Goal: Navigation & Orientation: Understand site structure

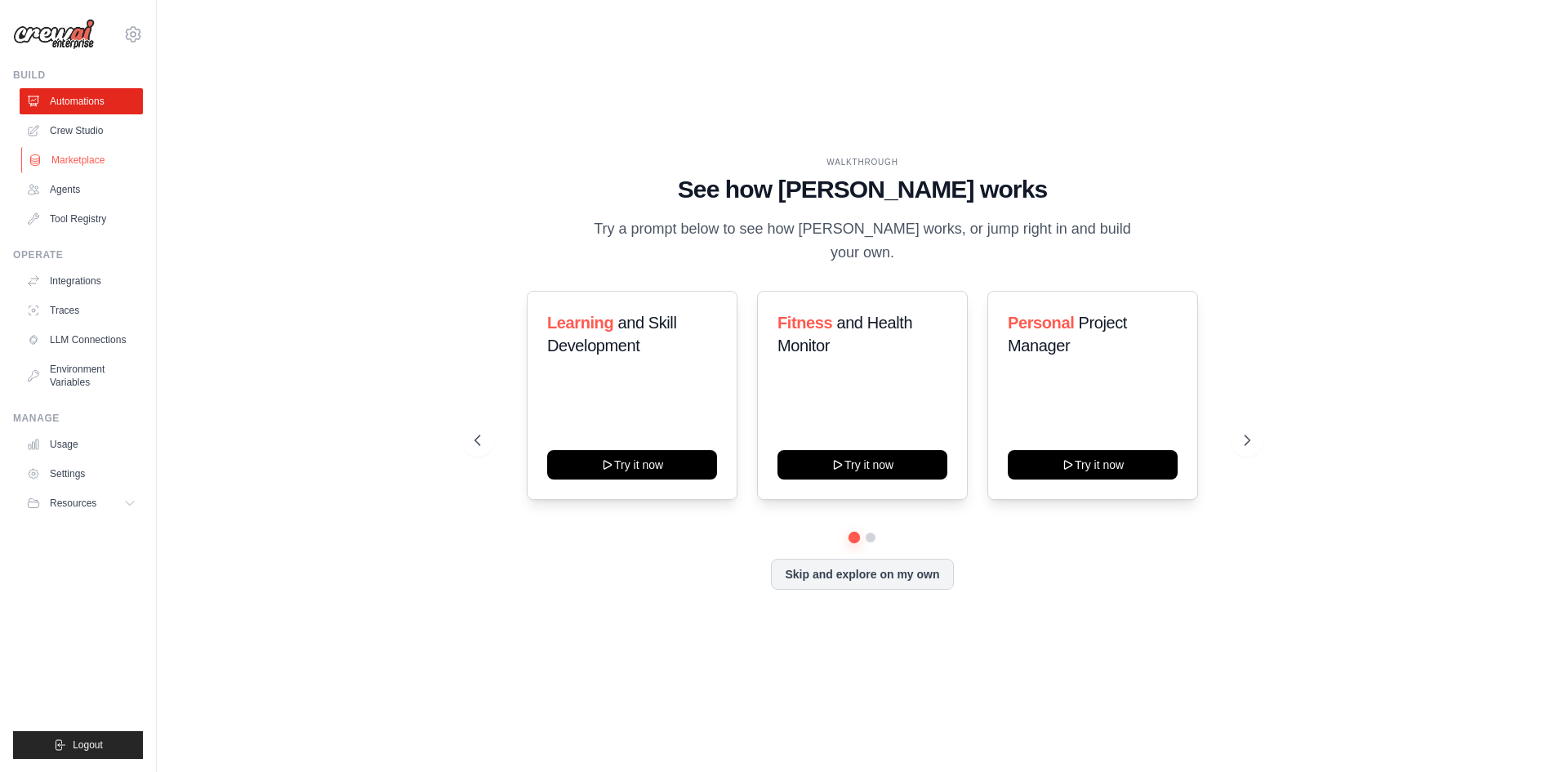
click at [92, 161] on link "Marketplace" at bounding box center [82, 160] width 123 height 26
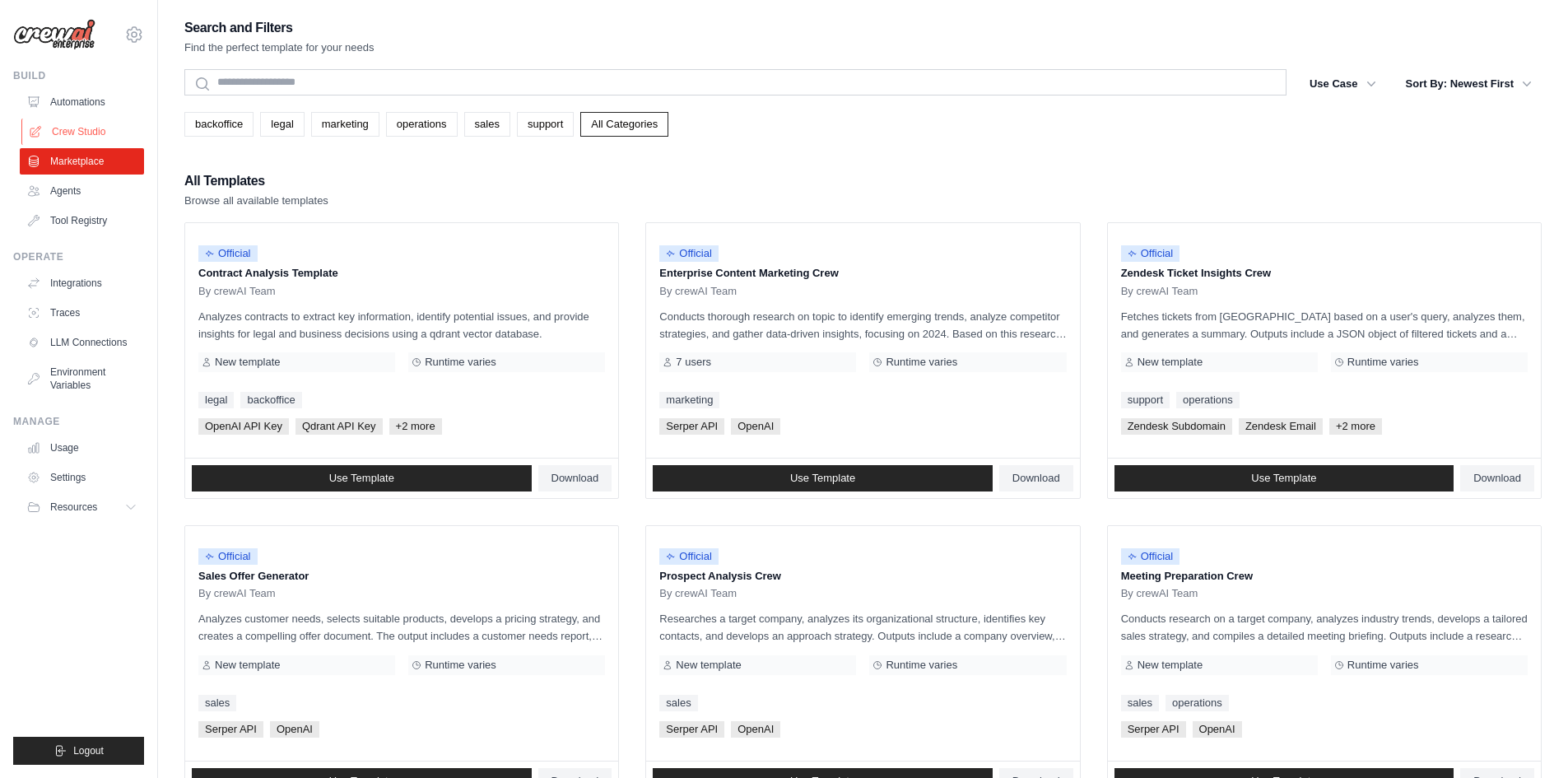
click at [78, 129] on link "Crew Studio" at bounding box center [83, 131] width 124 height 26
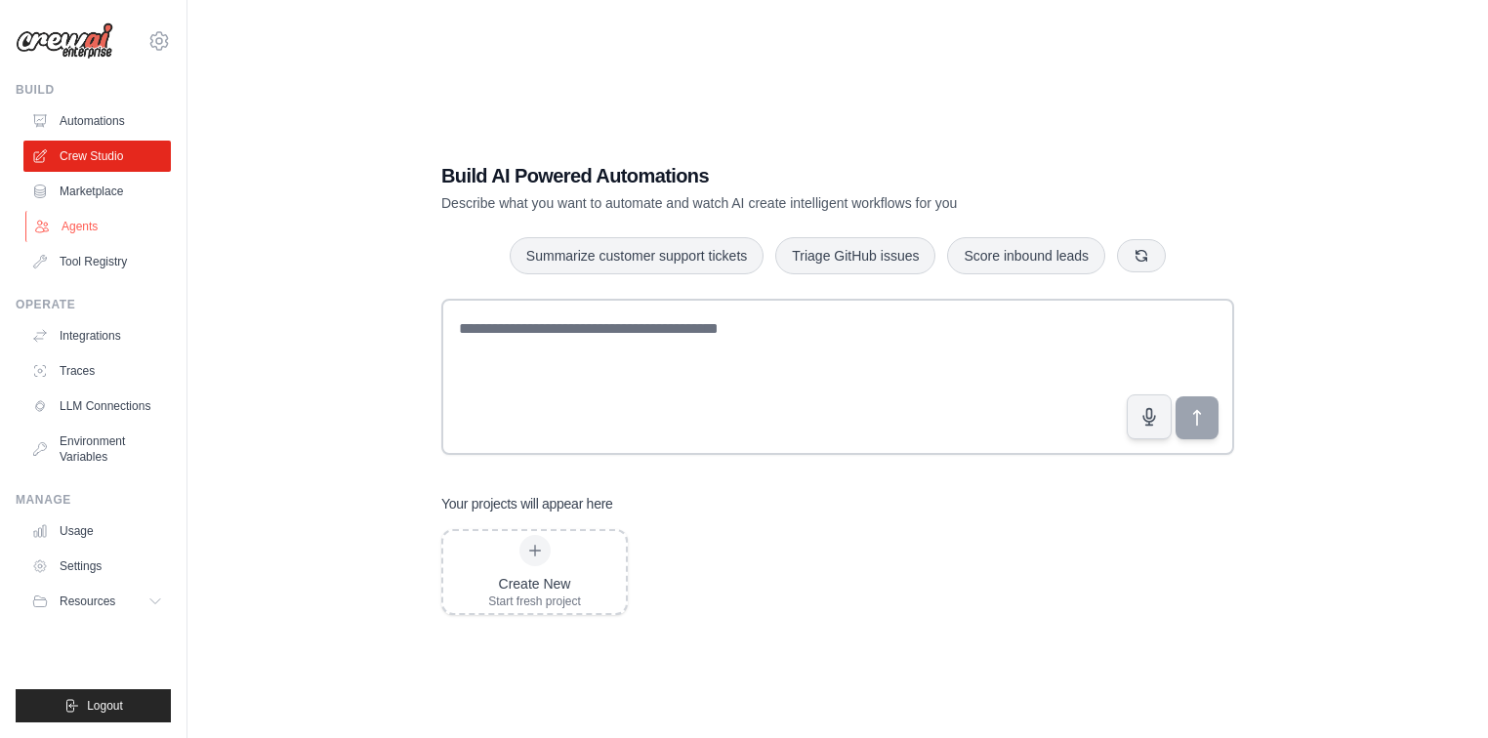
click at [90, 222] on link "Agents" at bounding box center [98, 226] width 147 height 31
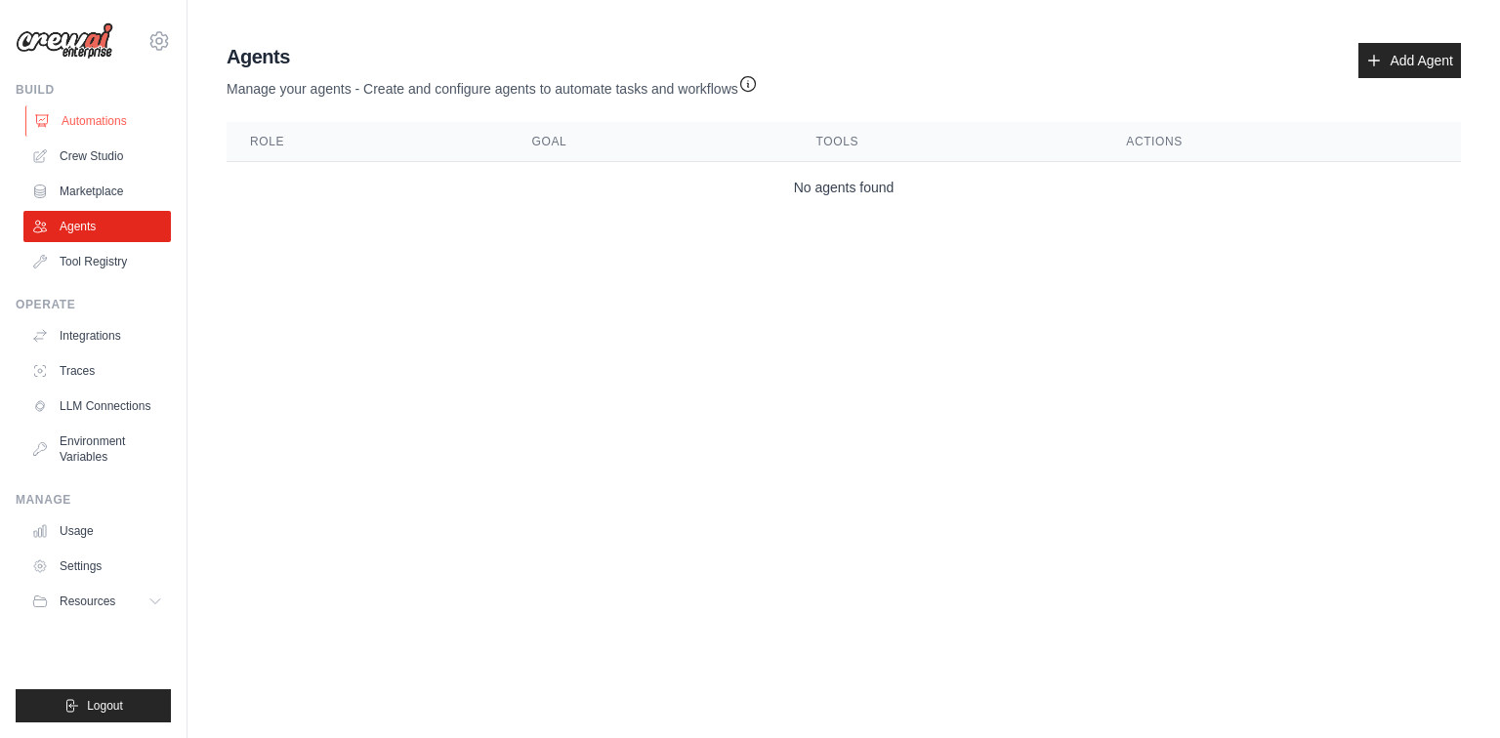
click at [110, 121] on link "Automations" at bounding box center [98, 120] width 147 height 31
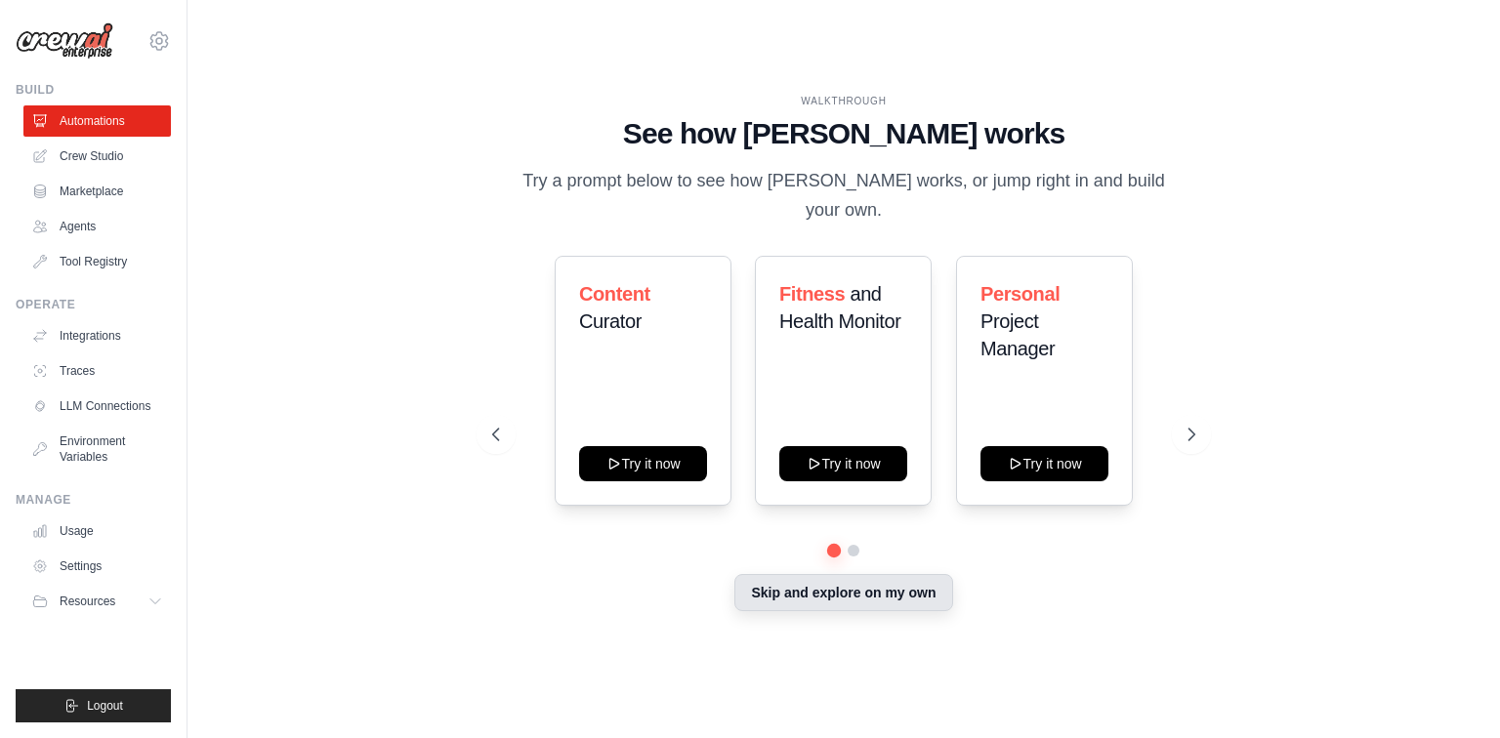
click at [855, 596] on button "Skip and explore on my own" at bounding box center [843, 592] width 218 height 37
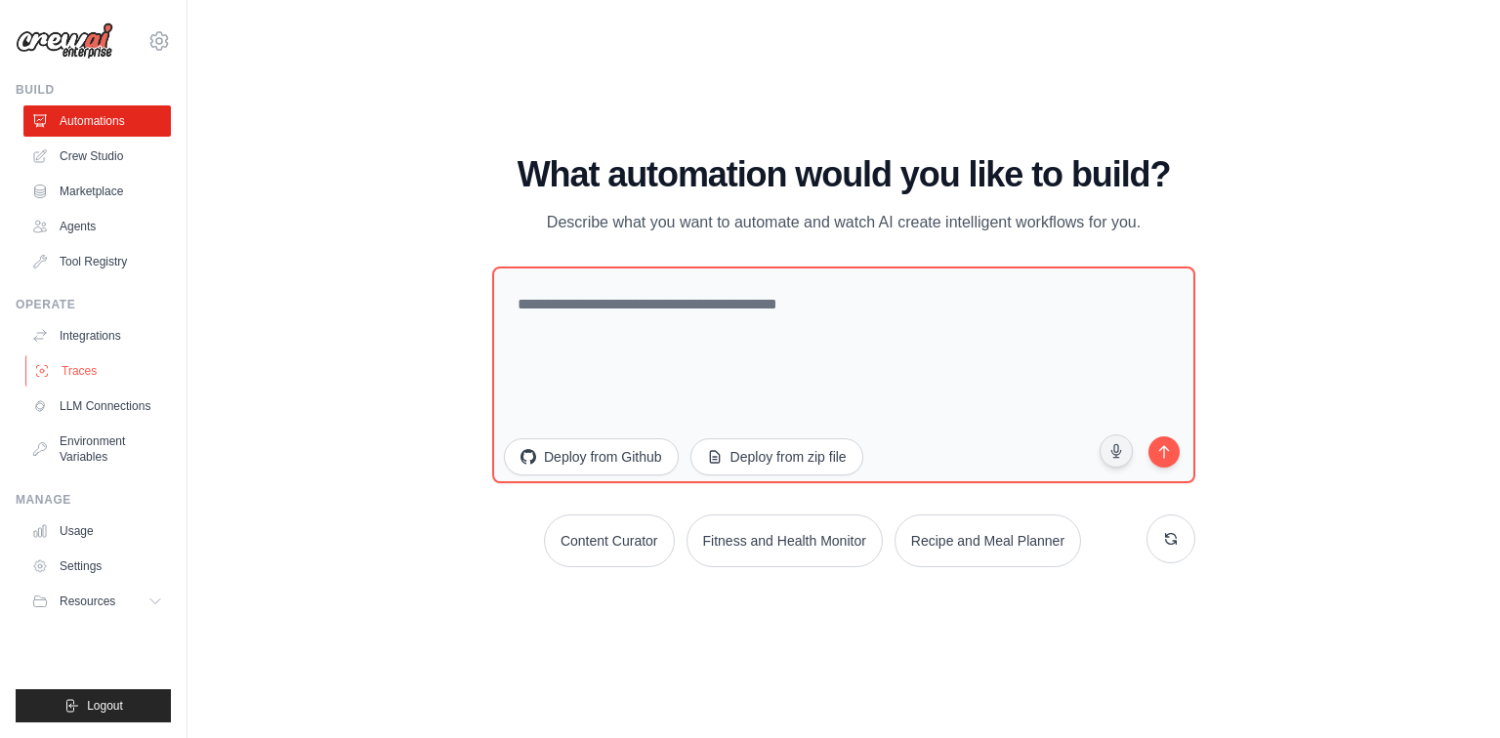
click at [86, 371] on link "Traces" at bounding box center [98, 370] width 147 height 31
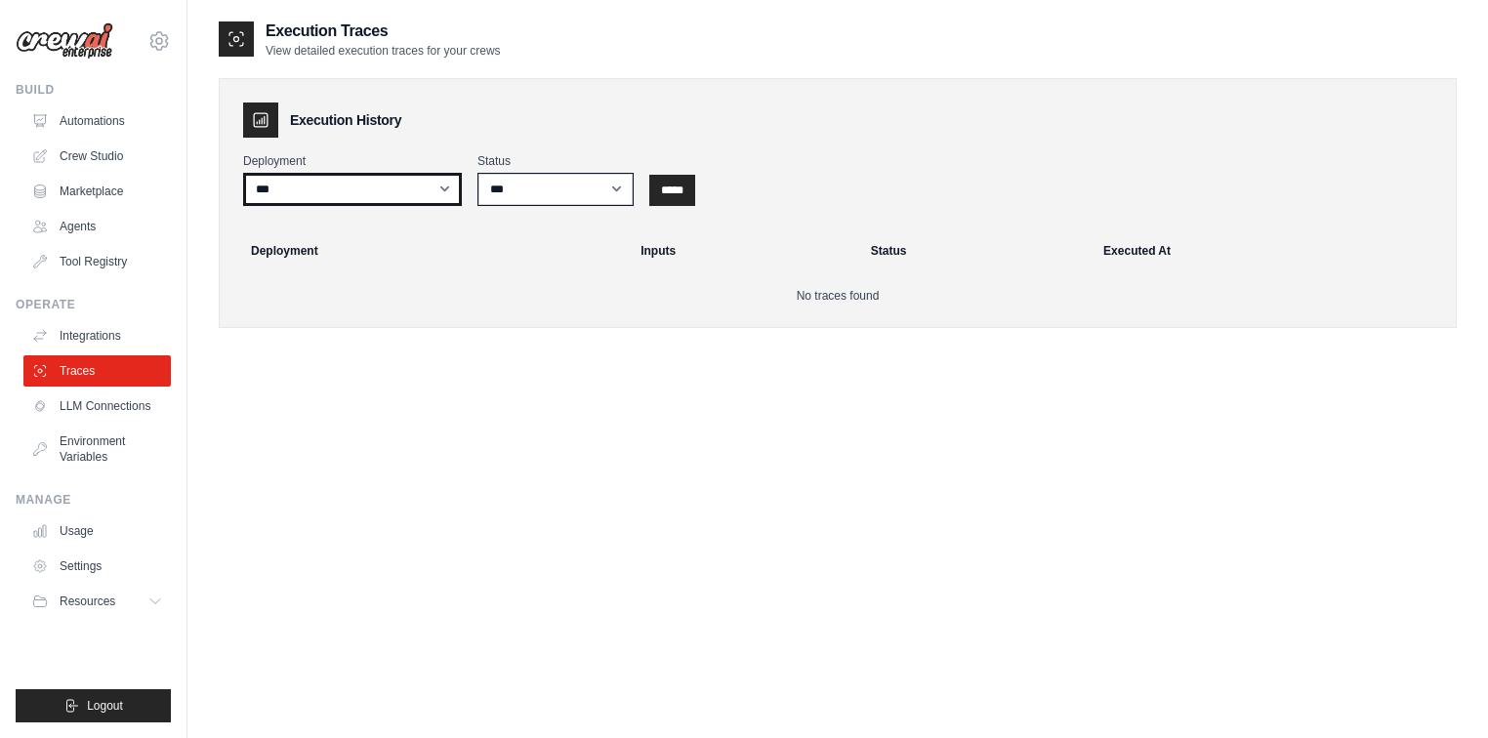
click at [443, 187] on select "***" at bounding box center [352, 189] width 219 height 33
click at [449, 260] on th "Deployment" at bounding box center [427, 250] width 401 height 43
click at [103, 438] on link "Environment Variables" at bounding box center [98, 449] width 147 height 47
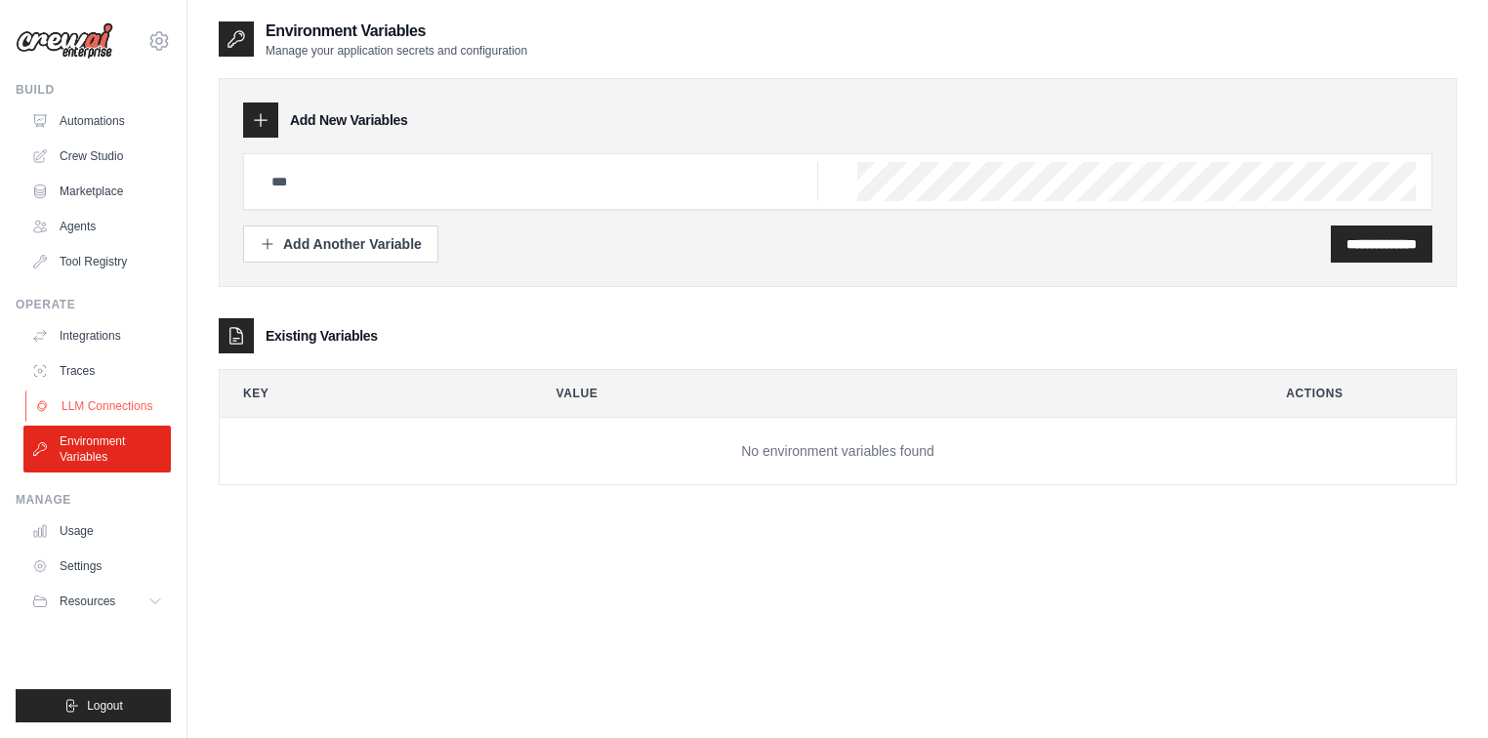
click at [103, 407] on link "LLM Connections" at bounding box center [98, 406] width 147 height 31
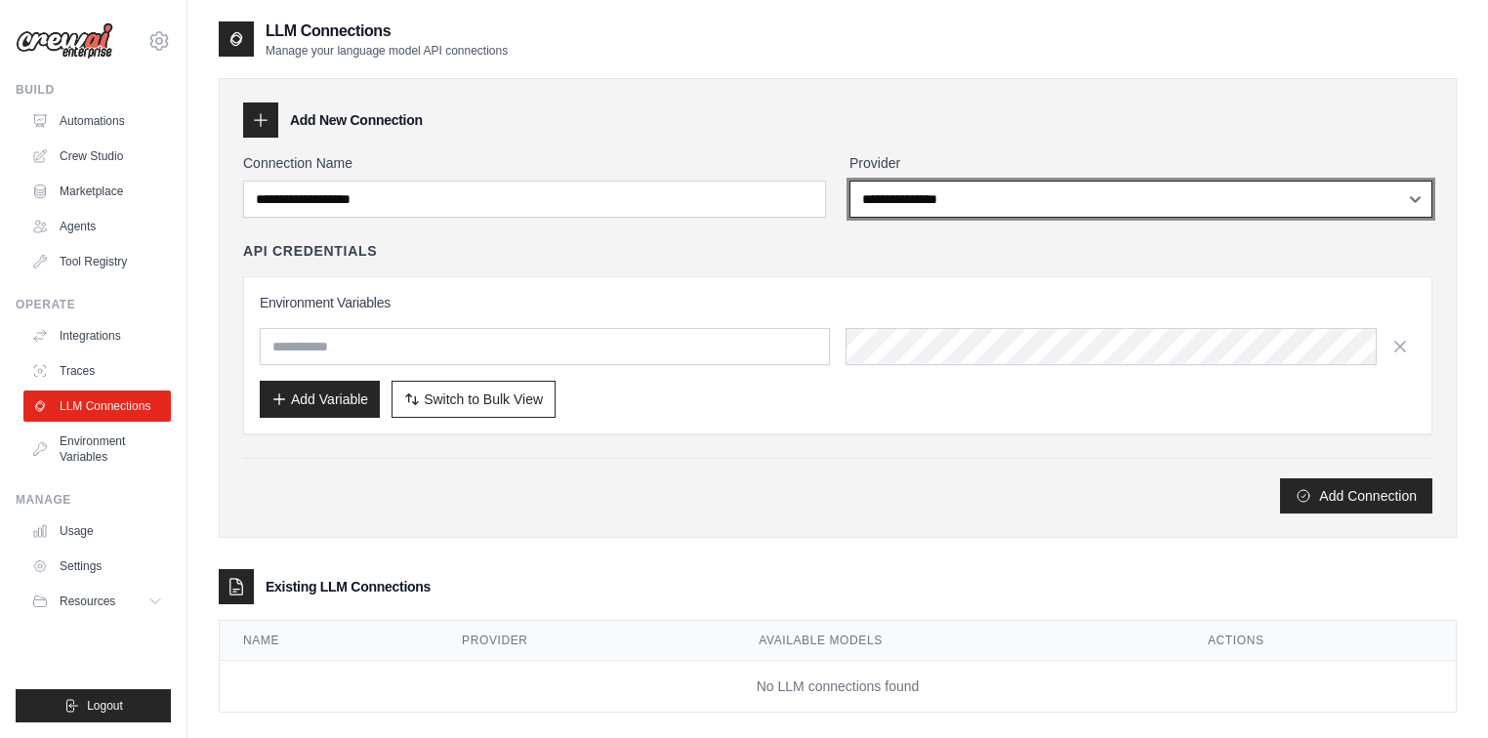
click at [1418, 195] on select "**********" at bounding box center [1140, 199] width 583 height 37
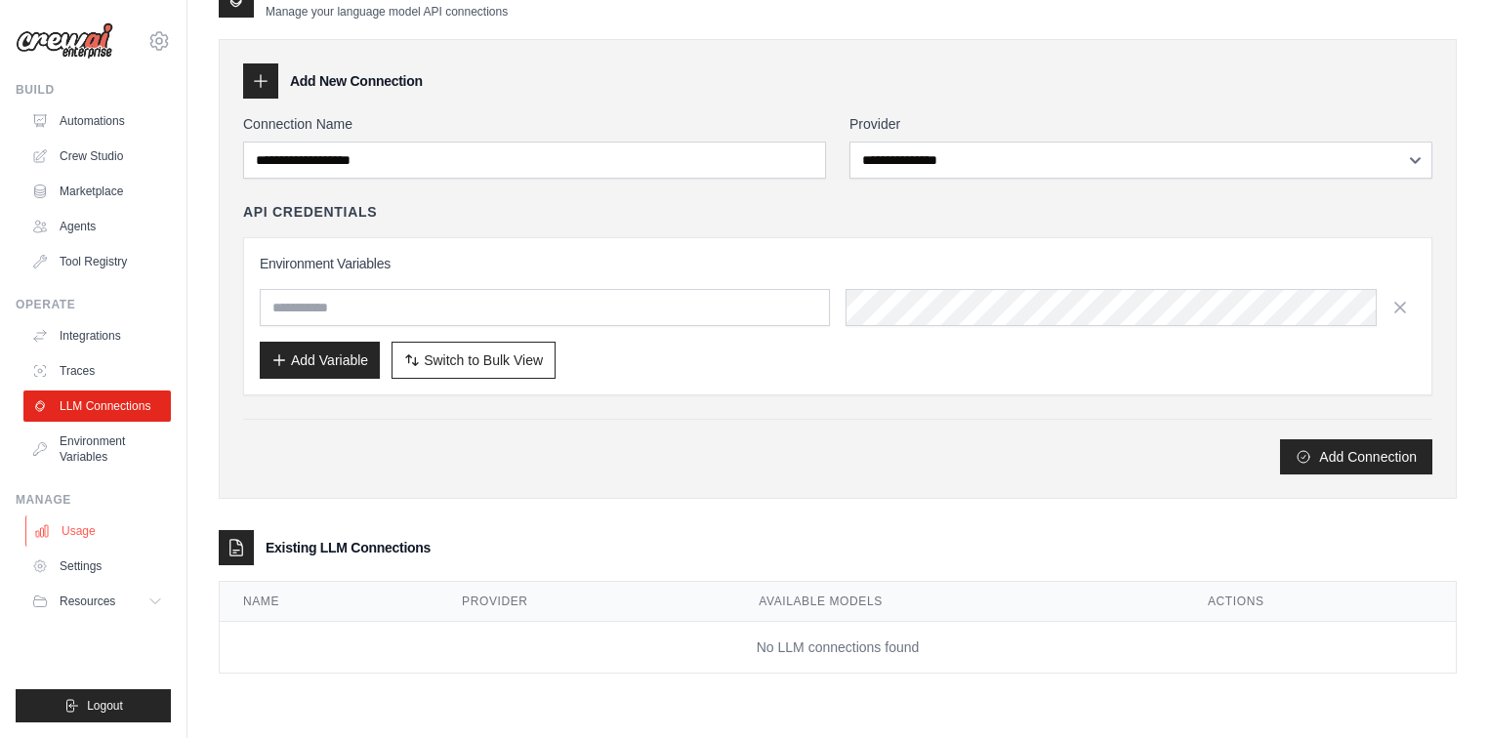
click at [87, 535] on link "Usage" at bounding box center [98, 530] width 147 height 31
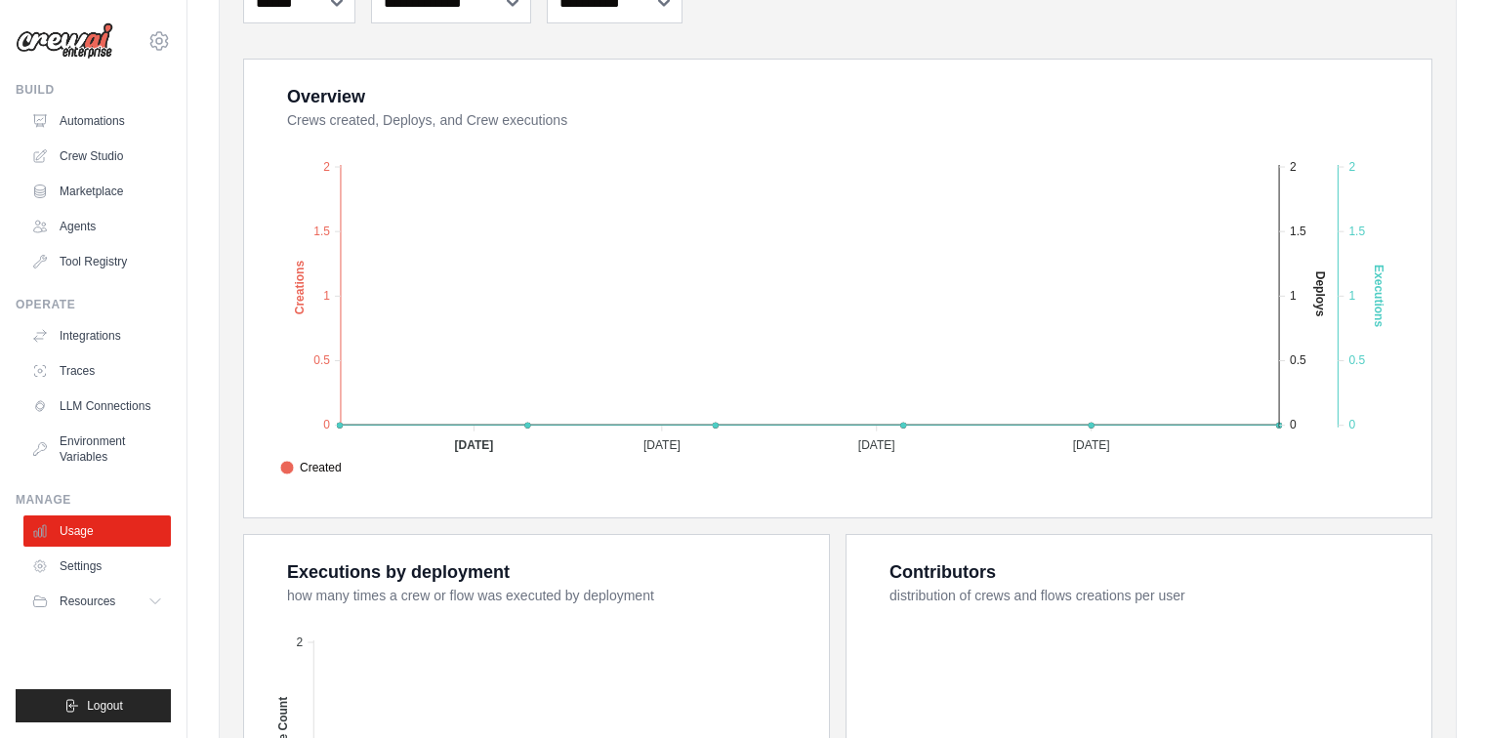
scroll to position [469, 0]
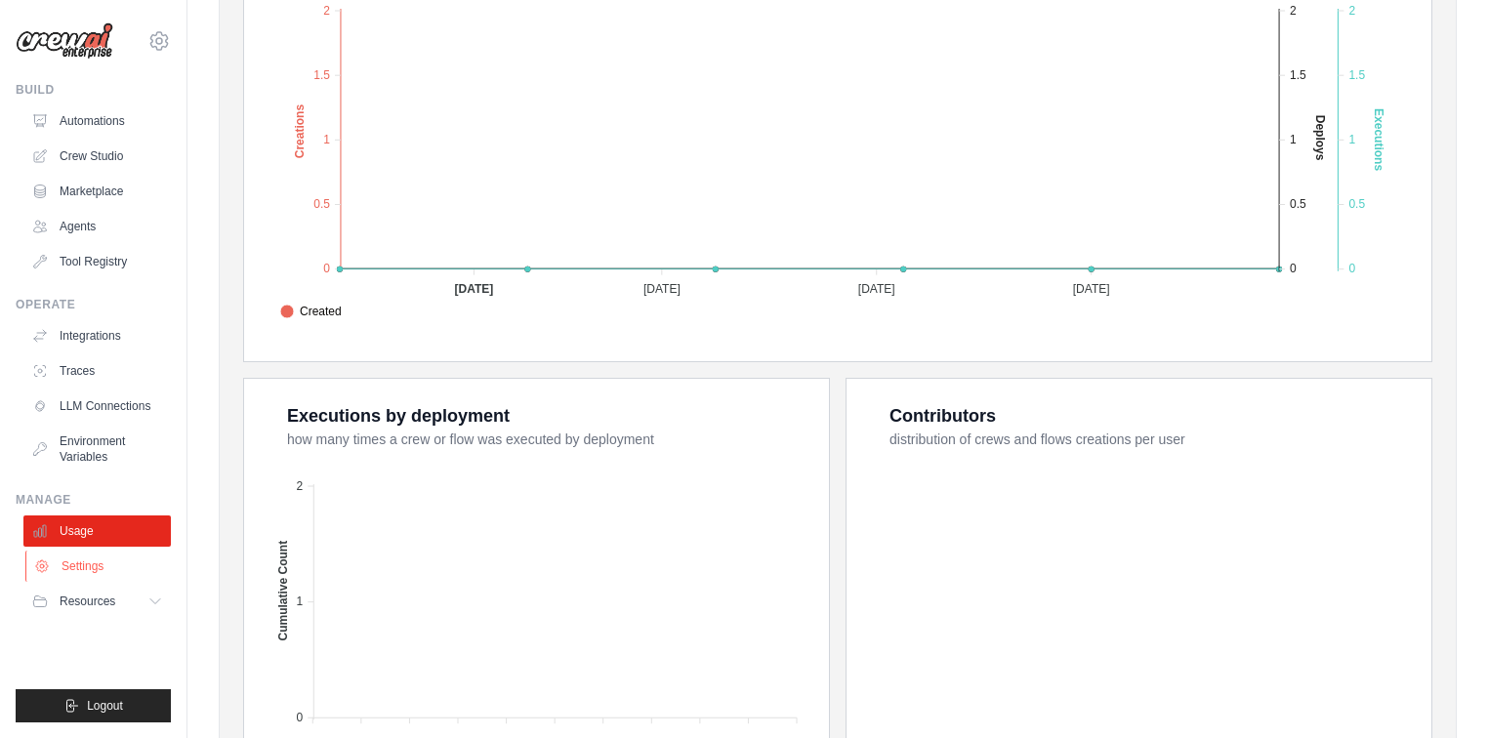
click at [99, 566] on link "Settings" at bounding box center [98, 566] width 147 height 31
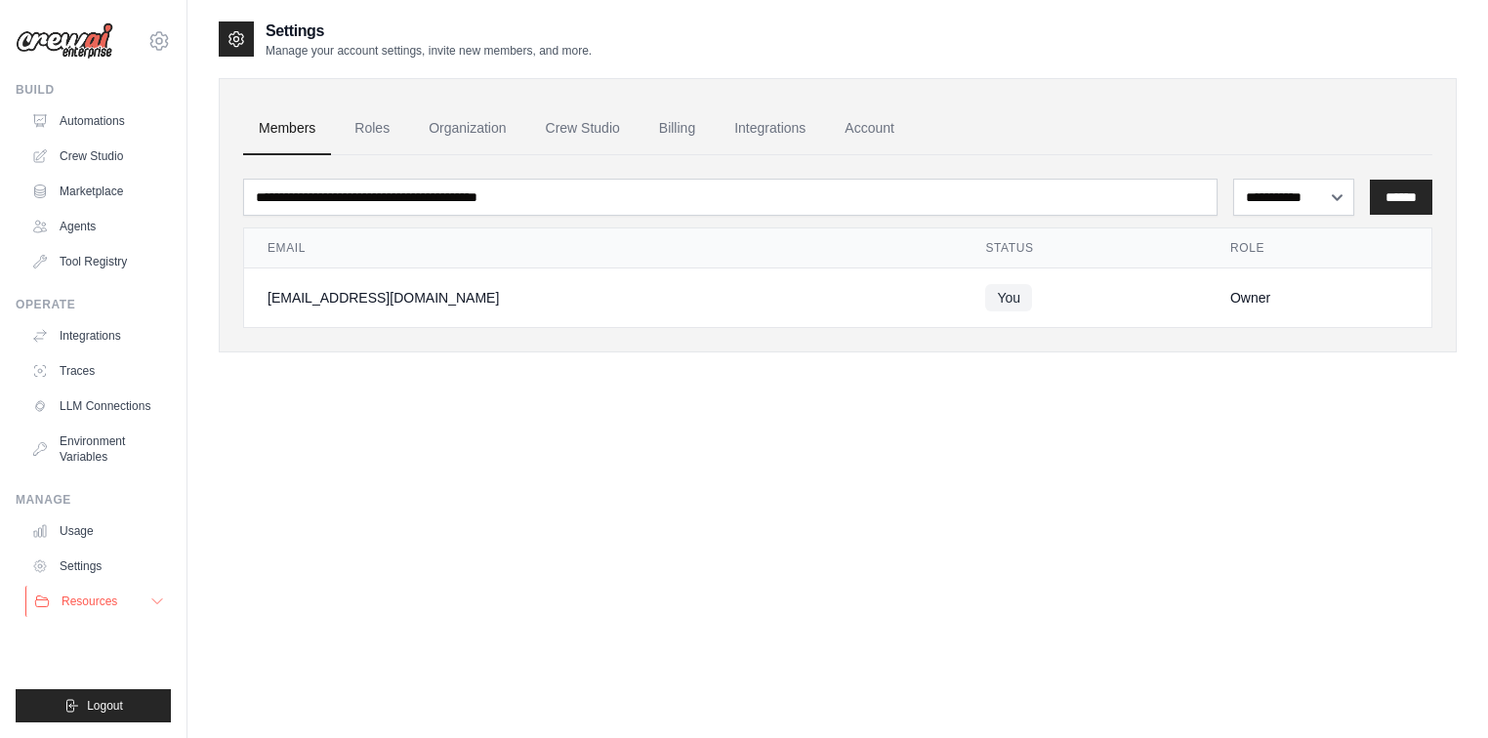
click at [98, 601] on span "Resources" at bounding box center [90, 602] width 56 height 16
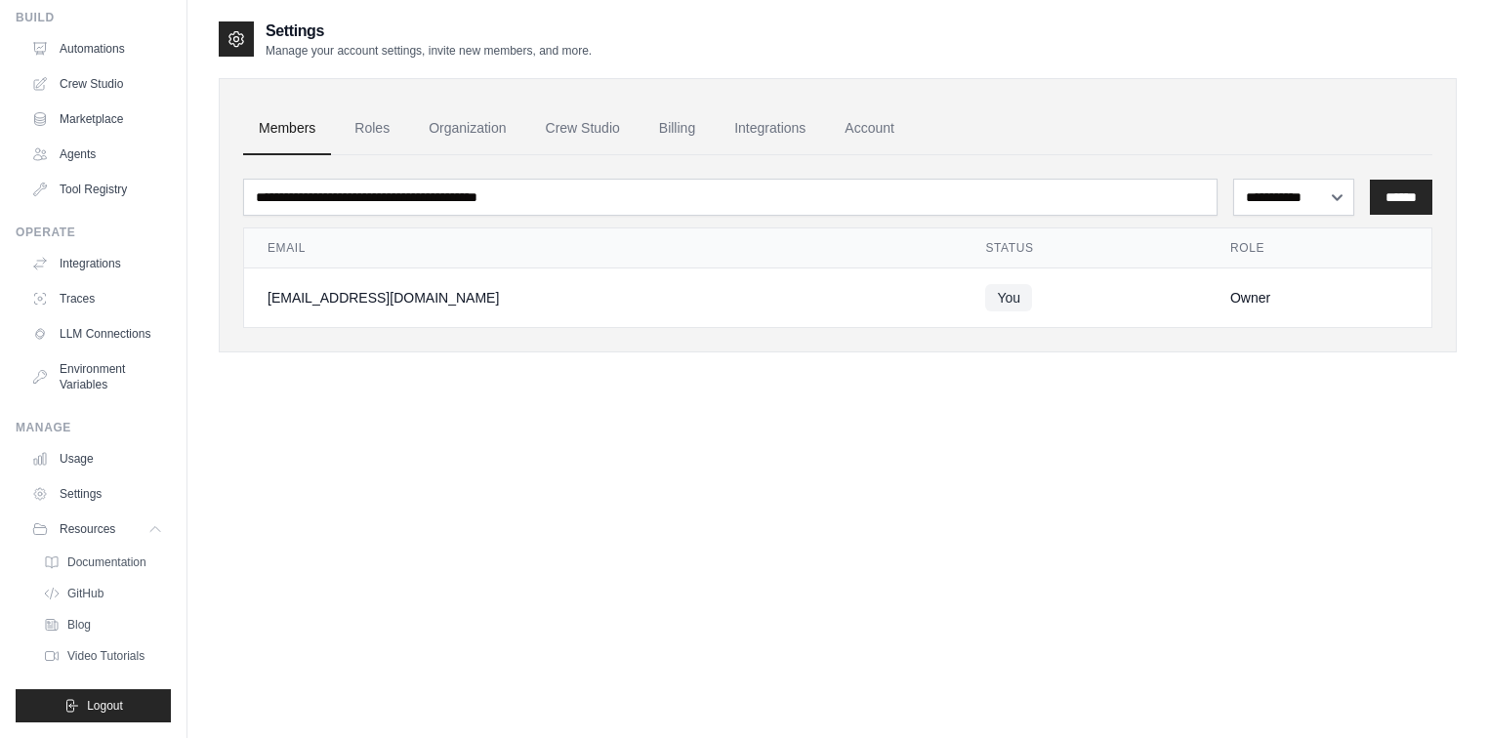
scroll to position [39, 0]
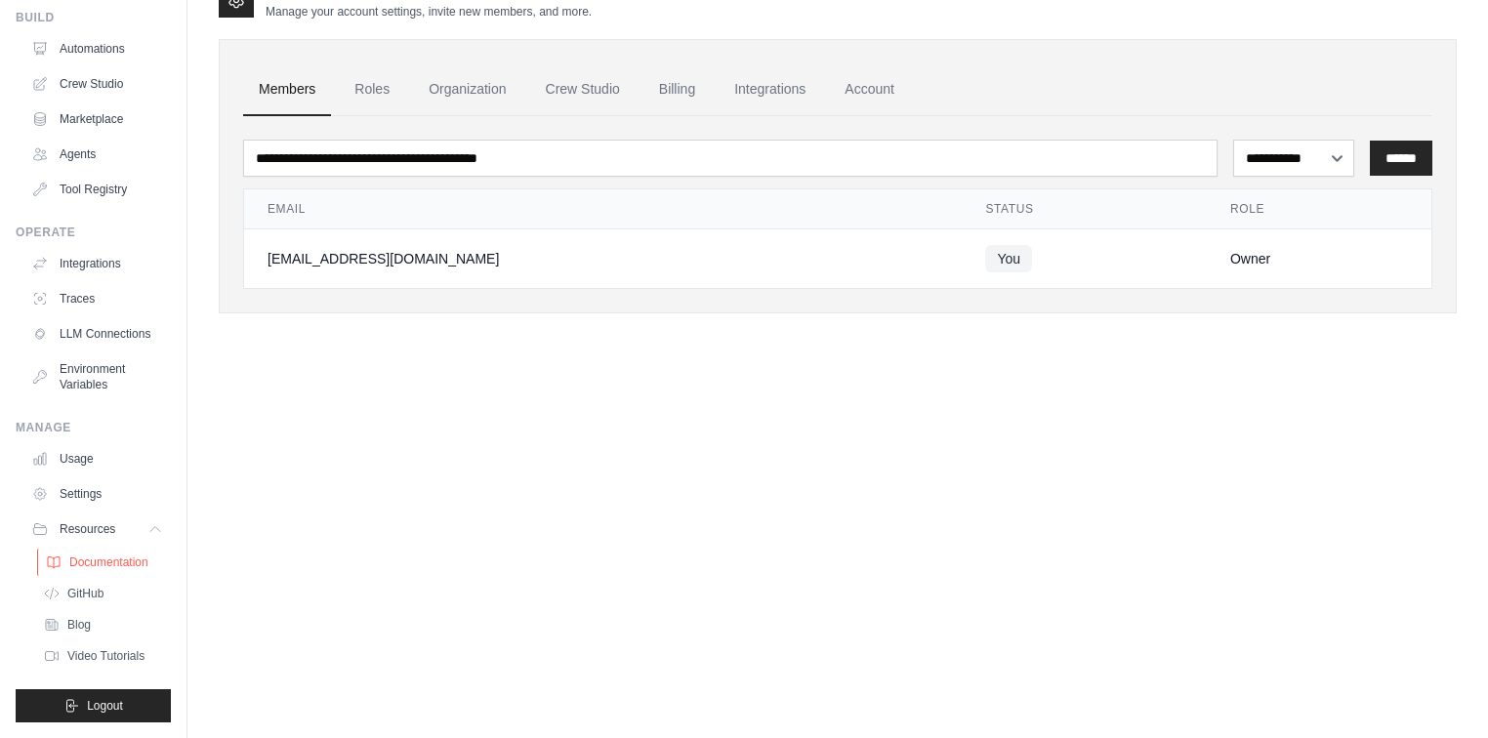
click at [109, 561] on span "Documentation" at bounding box center [108, 563] width 79 height 16
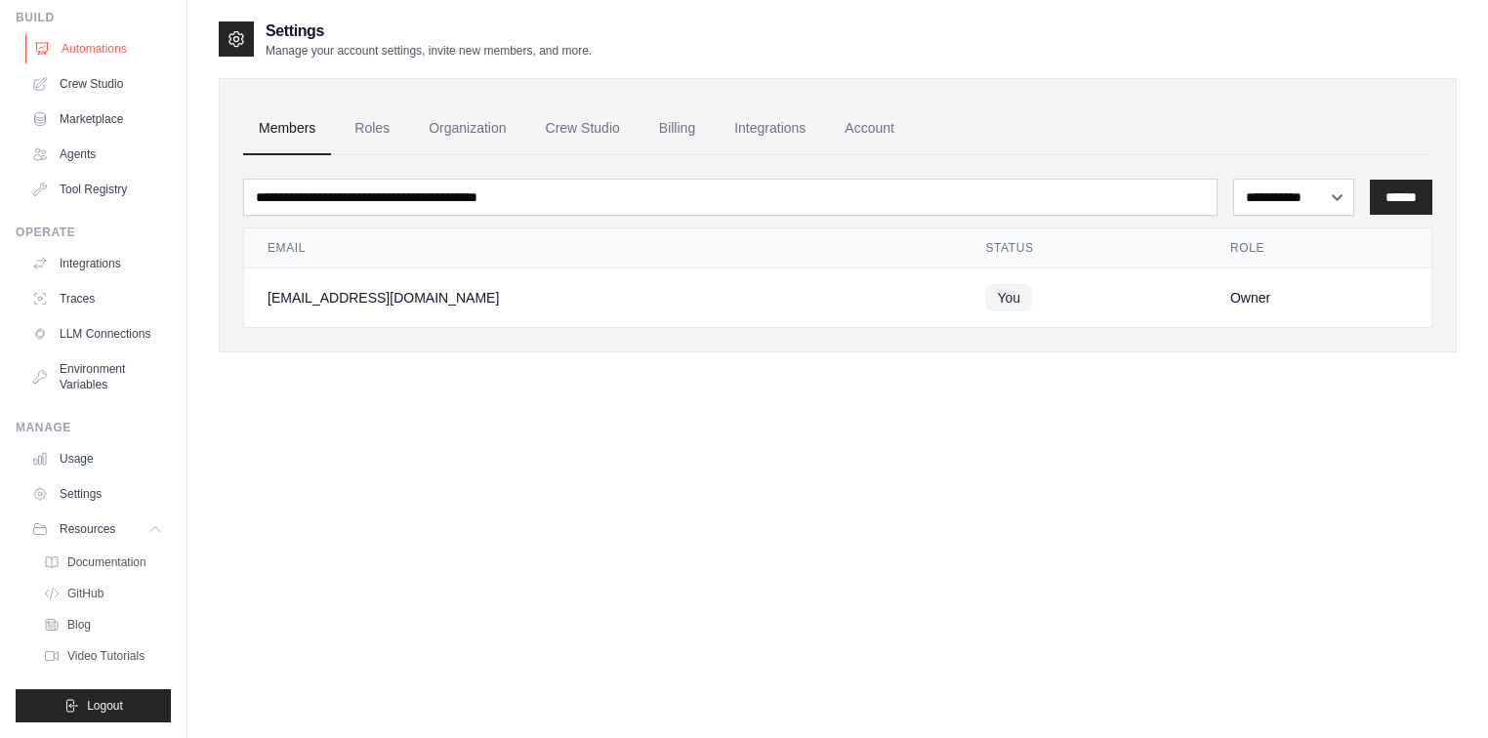
scroll to position [0, 0]
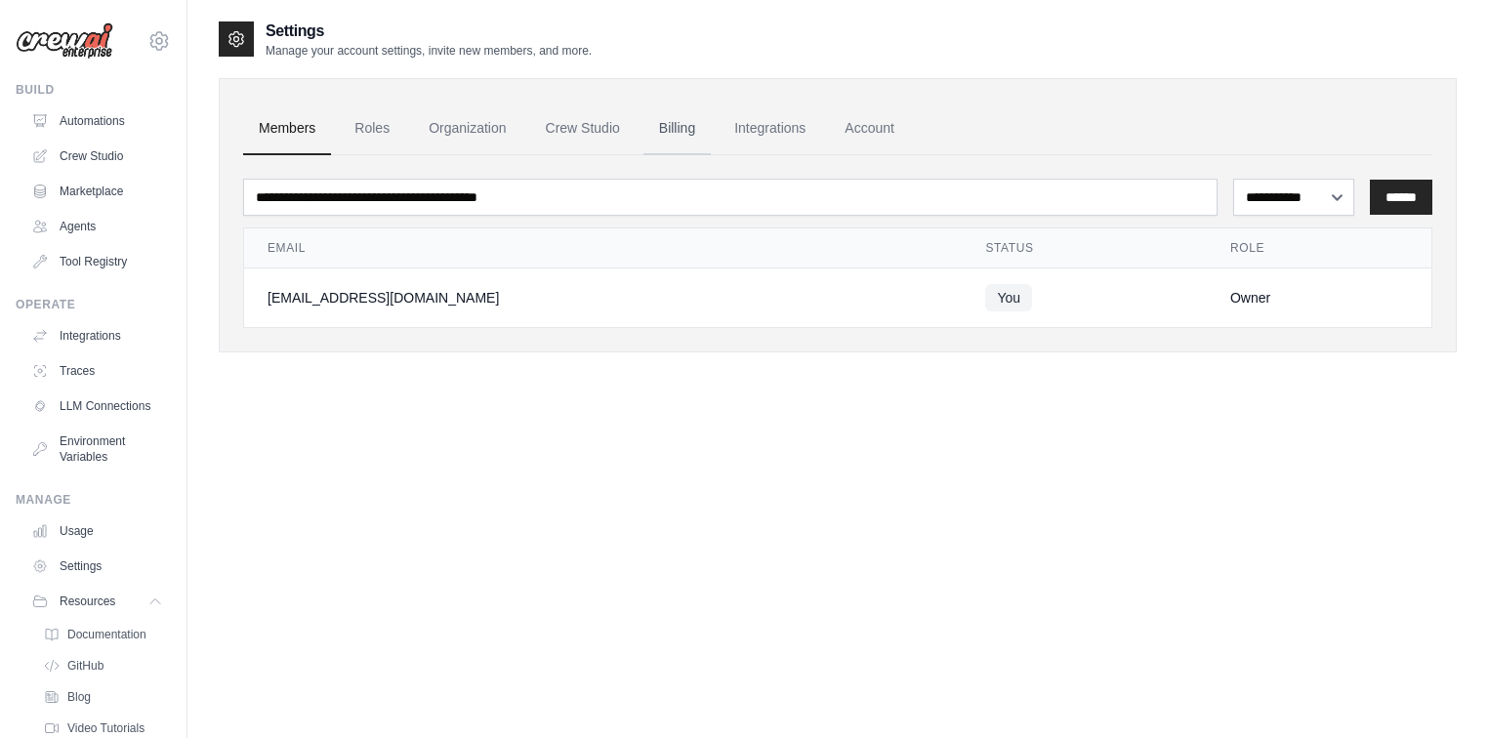
click at [697, 129] on link "Billing" at bounding box center [676, 129] width 67 height 53
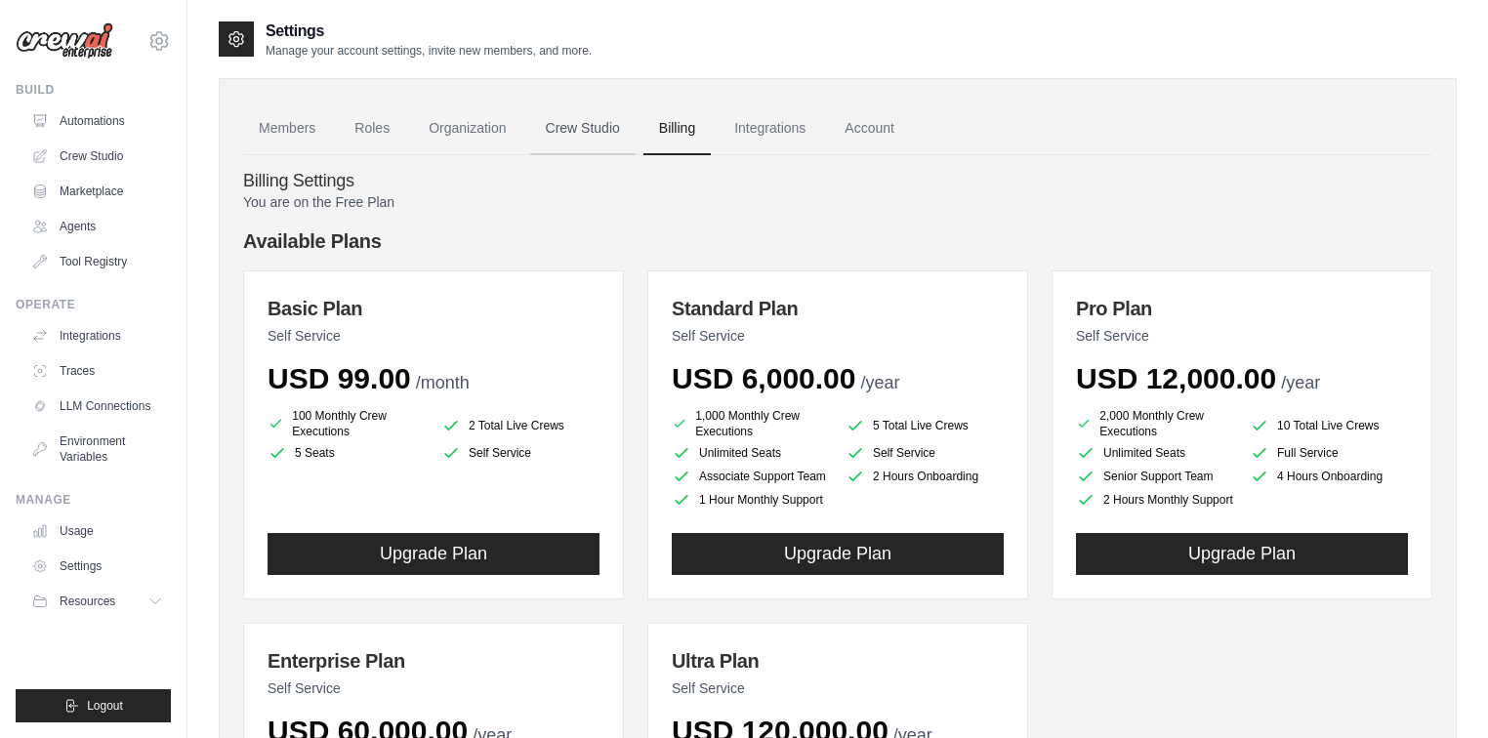
click at [569, 129] on link "Crew Studio" at bounding box center [582, 129] width 105 height 53
